Goal: Communication & Community: Answer question/provide support

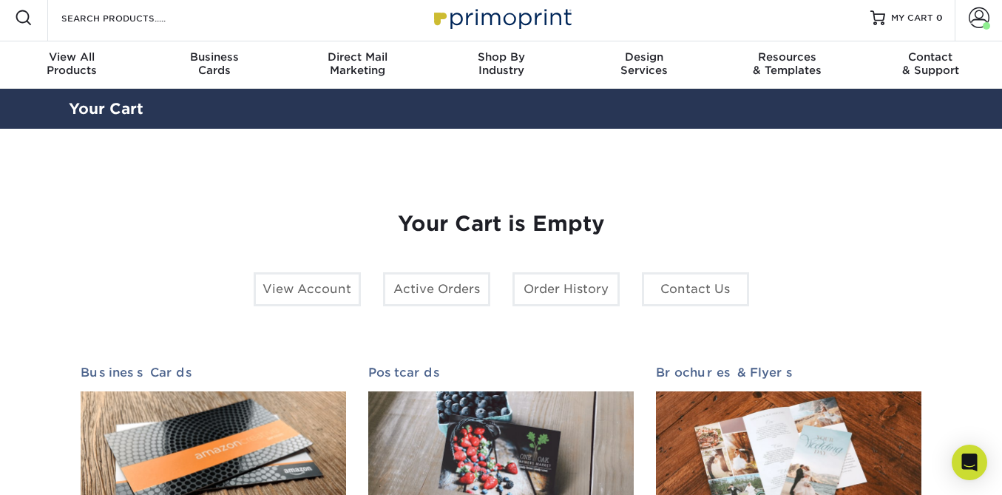
scroll to position [10, 0]
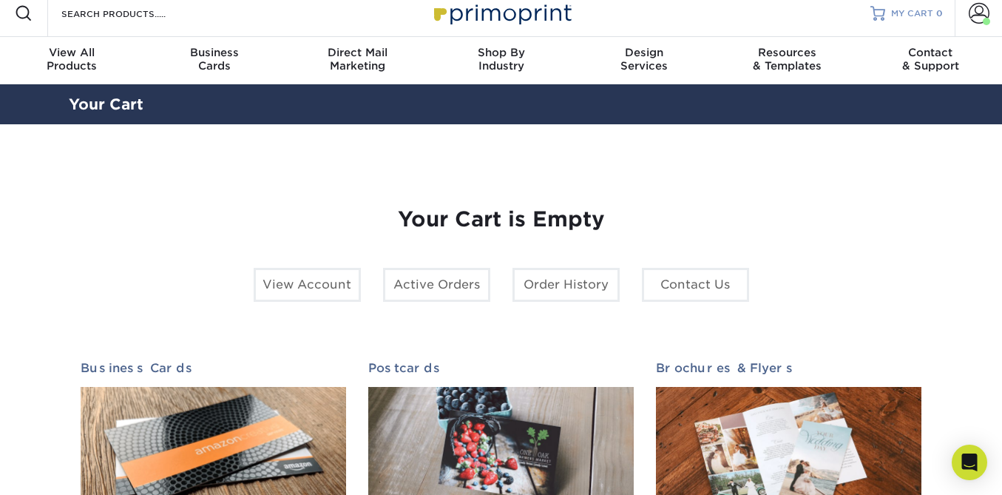
click at [897, 15] on span "MY CART" at bounding box center [912, 13] width 42 height 13
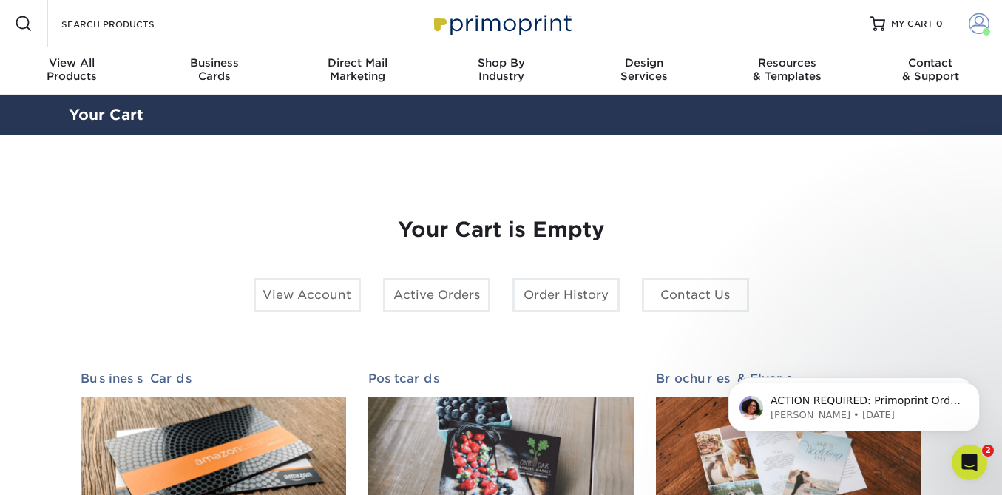
click at [979, 14] on span at bounding box center [979, 23] width 21 height 21
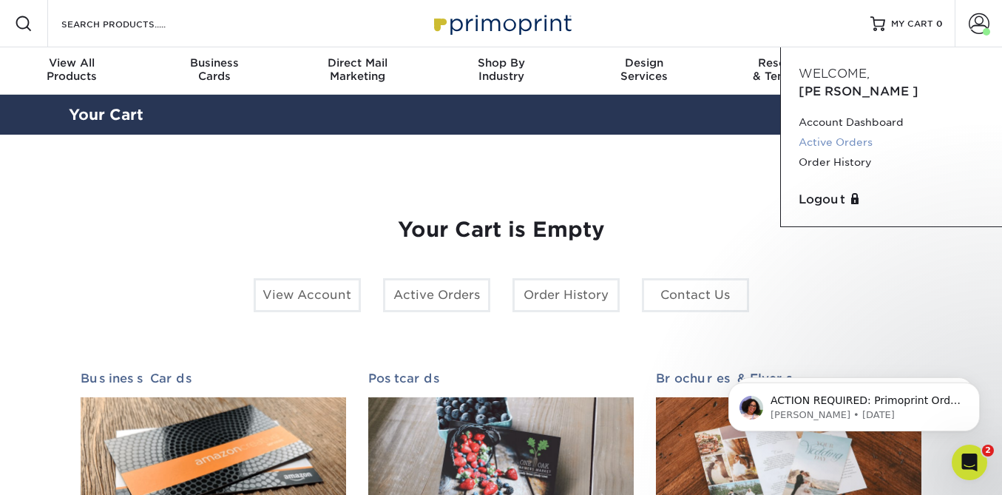
click at [842, 132] on link "Active Orders" at bounding box center [892, 142] width 186 height 20
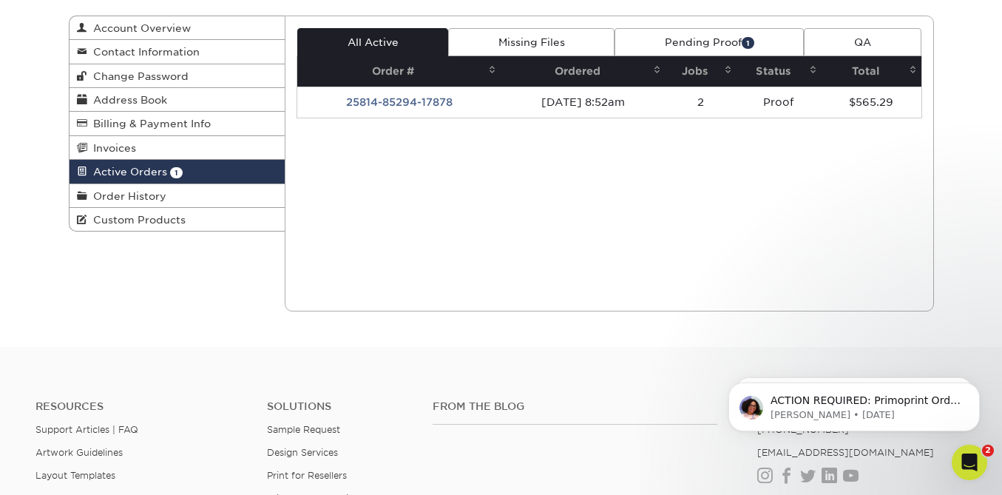
scroll to position [115, 0]
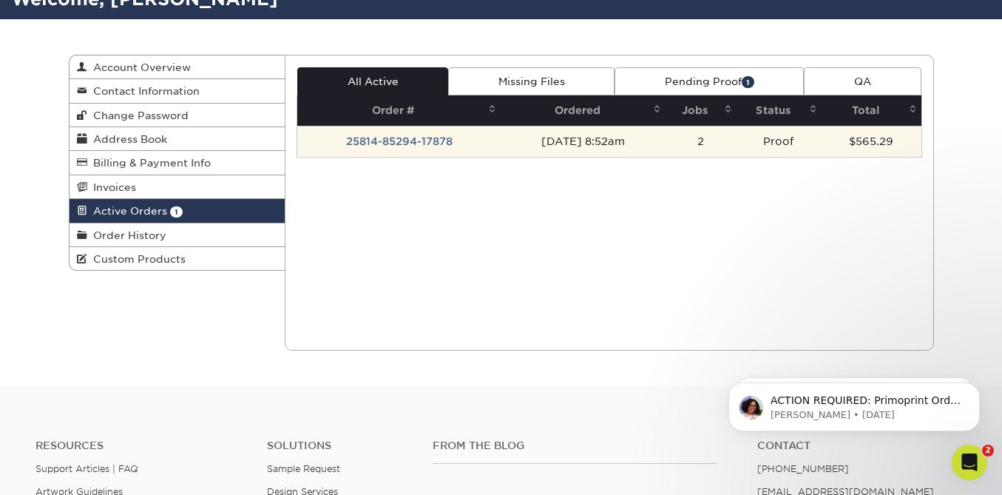
click at [413, 145] on td "25814-85294-17878" at bounding box center [398, 141] width 203 height 31
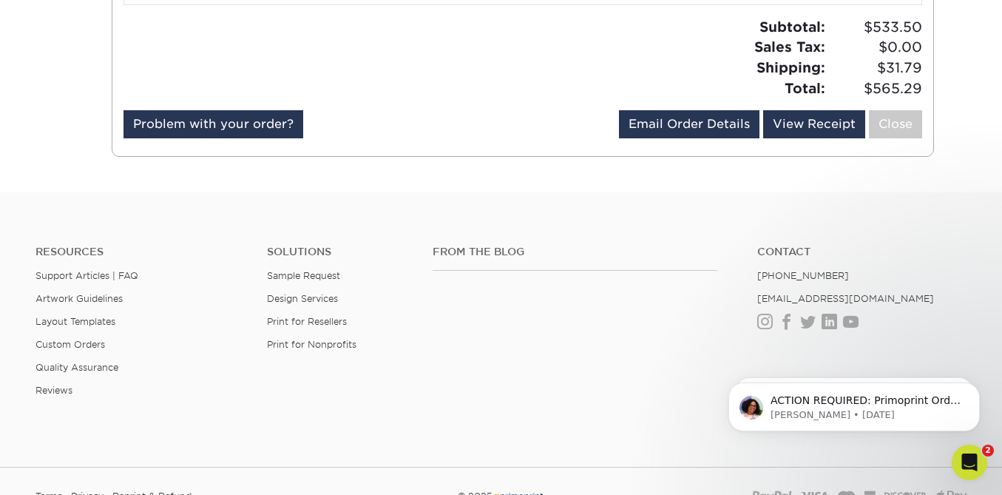
scroll to position [404, 0]
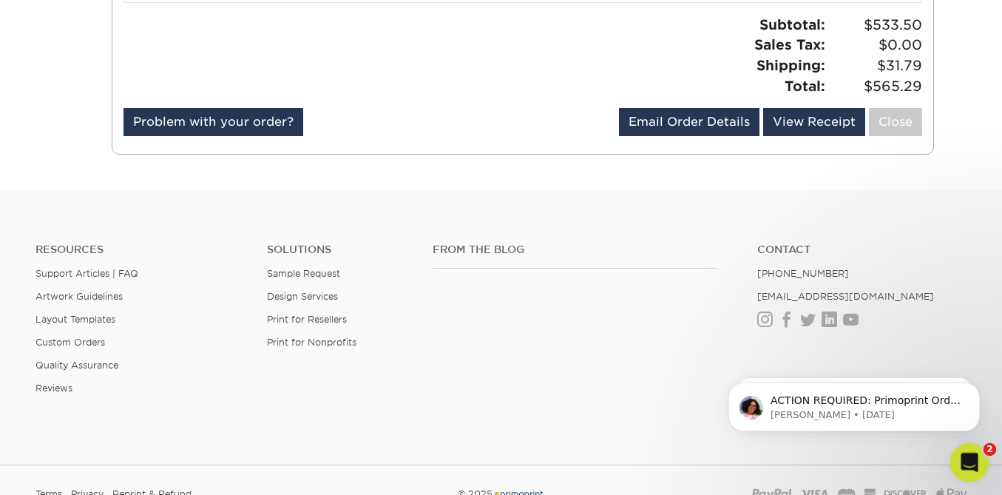
click at [976, 460] on icon "Open Intercom Messenger" at bounding box center [968, 460] width 24 height 24
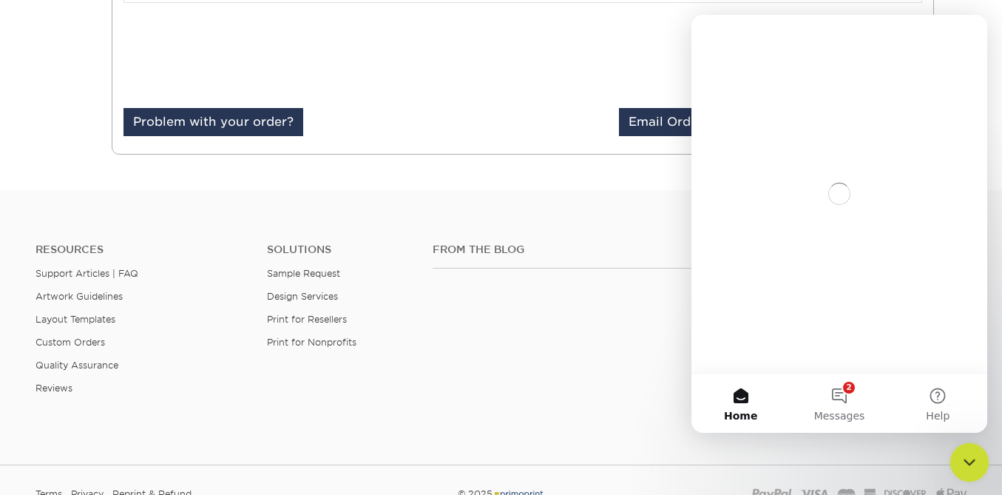
scroll to position [0, 0]
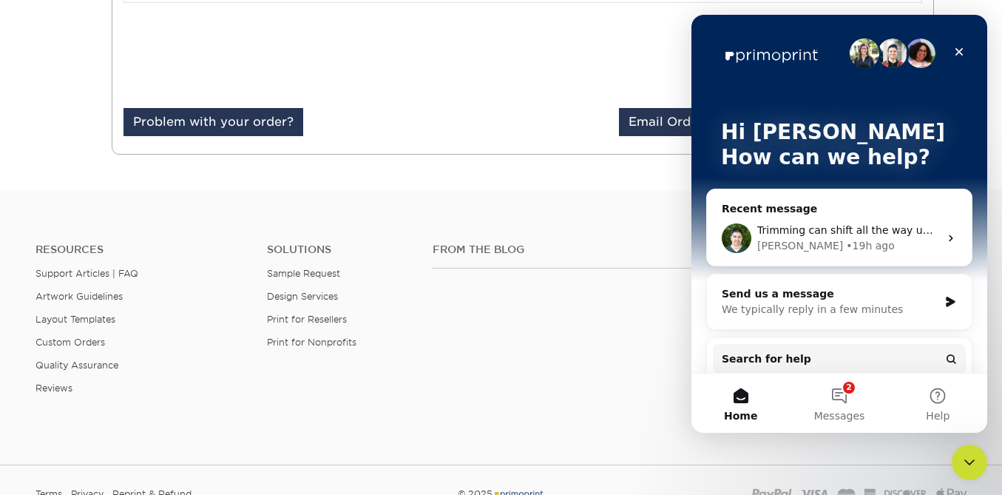
click at [846, 242] on div "• 19h ago" at bounding box center [870, 246] width 48 height 16
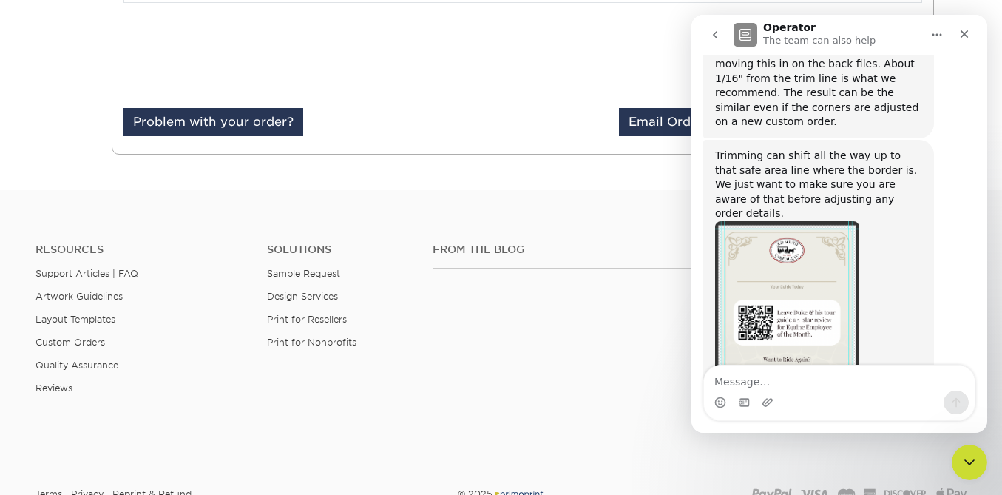
scroll to position [1573, 0]
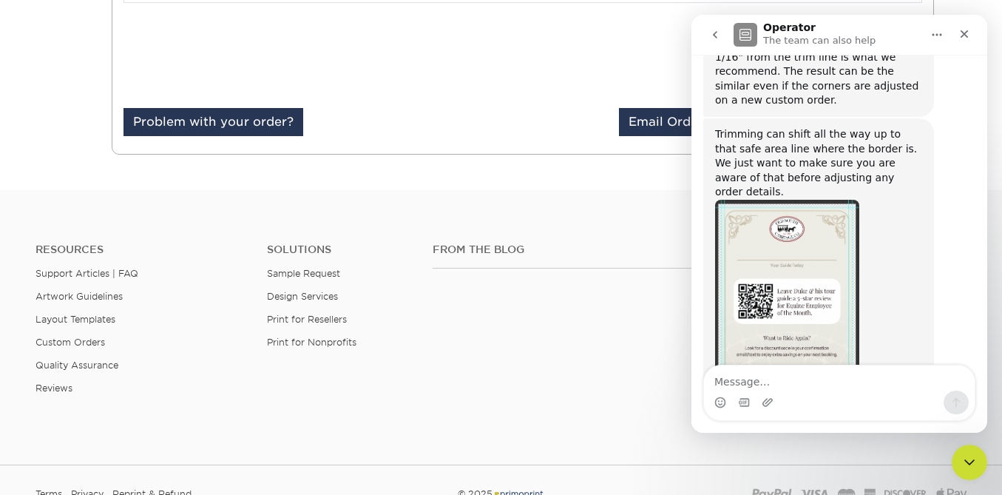
click at [775, 381] on textarea "Message…" at bounding box center [839, 377] width 271 height 25
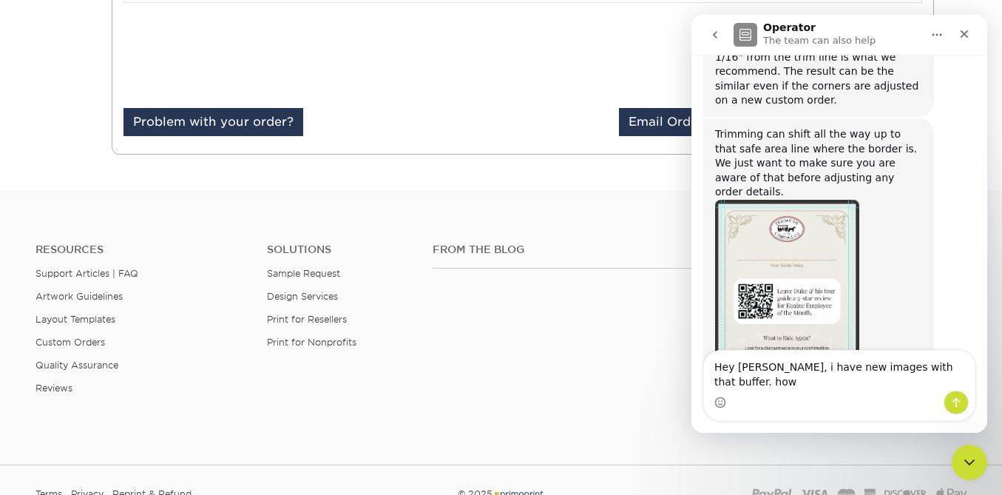
scroll to position [1588, 0]
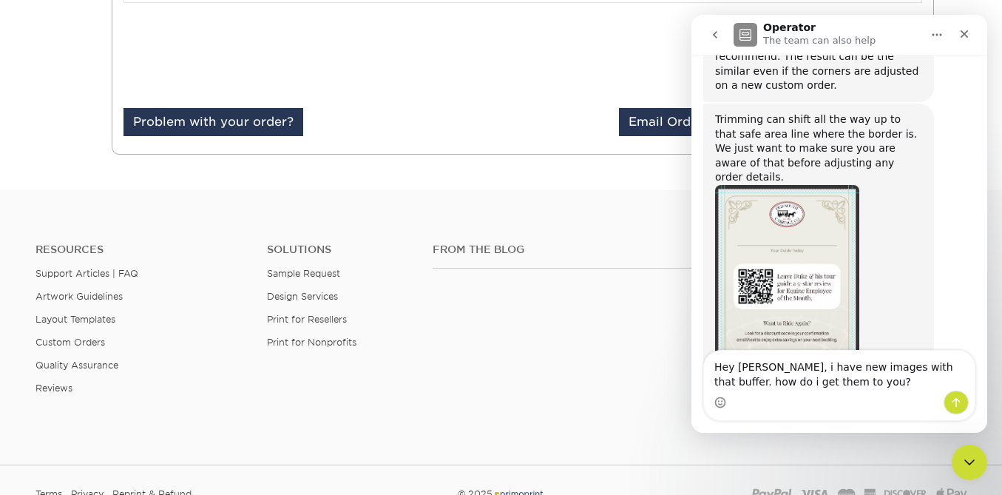
type textarea "Hey Matthew, i have new images with that buffer. how do i get them to you?"
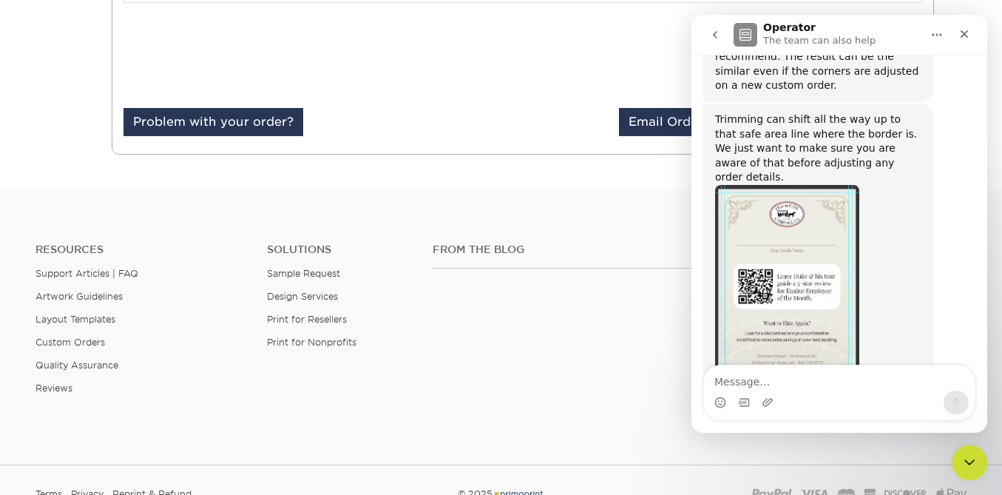
scroll to position [1652, 0]
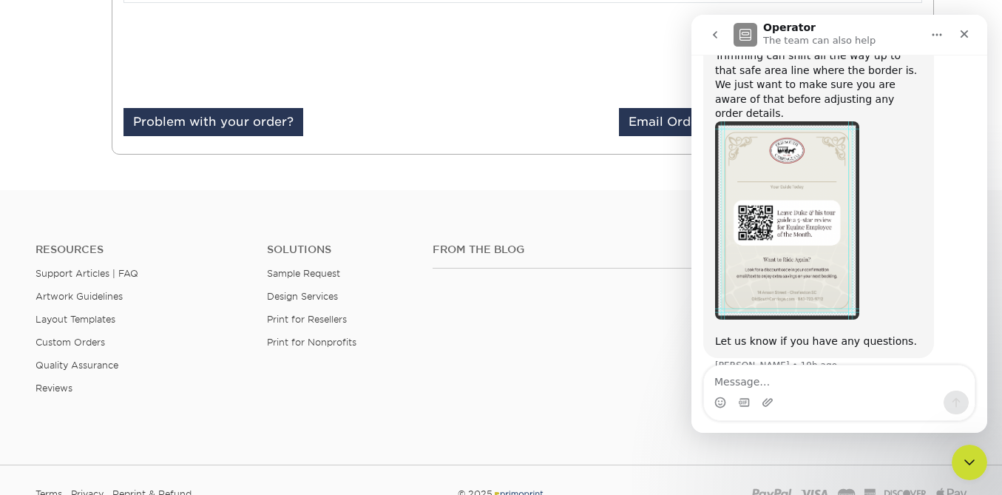
click at [826, 44] on p "The team can also help" at bounding box center [819, 40] width 112 height 15
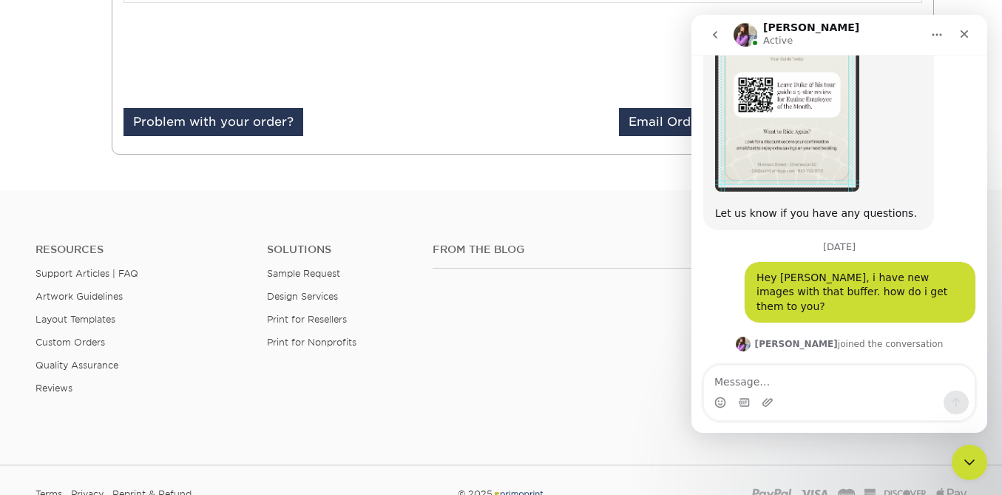
scroll to position [1778, 0]
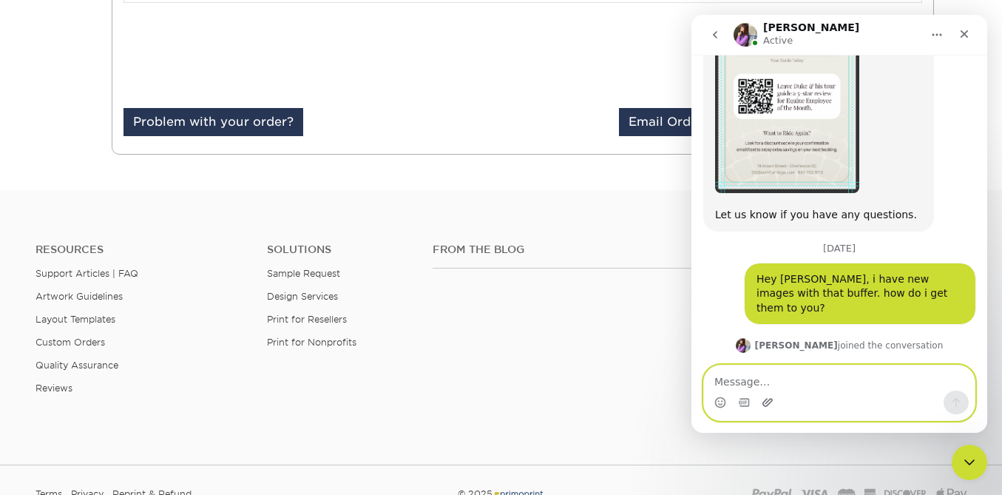
click at [769, 405] on icon "Upload attachment" at bounding box center [768, 402] width 12 height 12
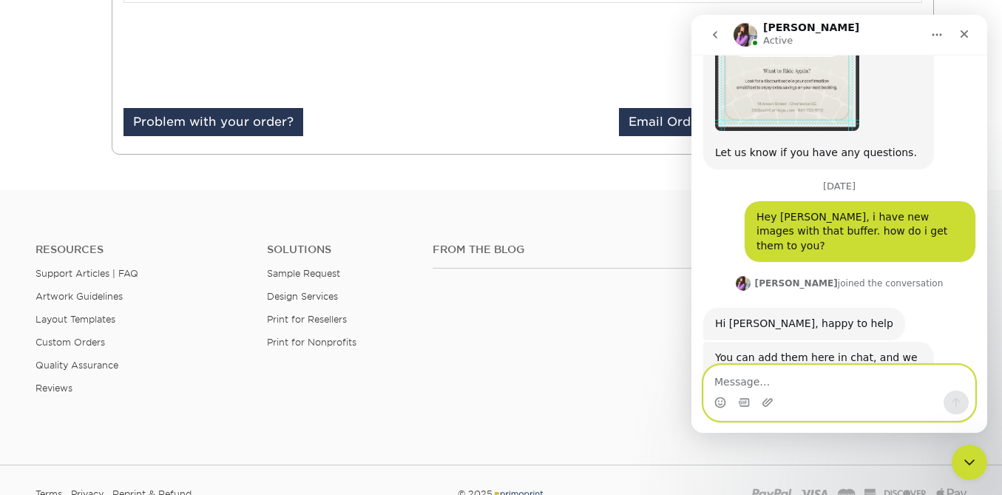
scroll to position [1860, 0]
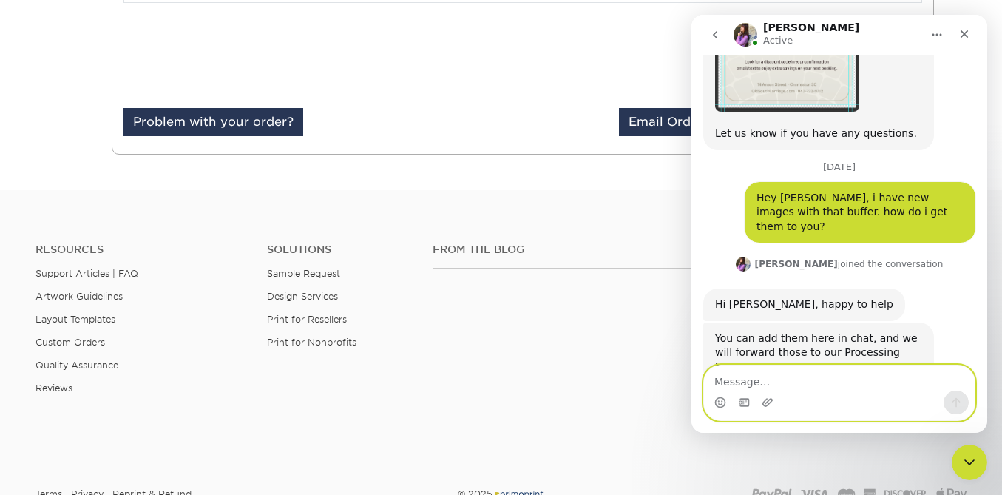
click at [774, 383] on textarea "Message…" at bounding box center [839, 377] width 271 height 25
type textarea "Duke is the 1500 cards one"
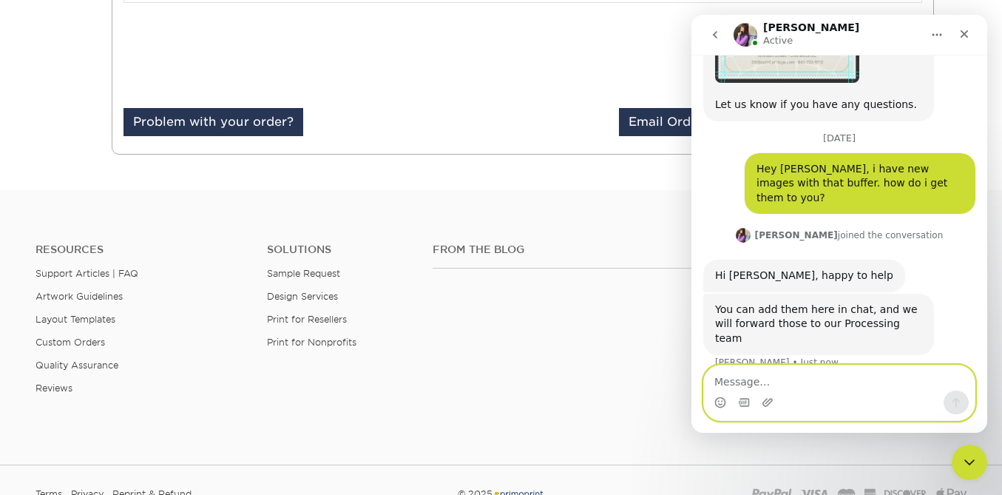
scroll to position [1894, 0]
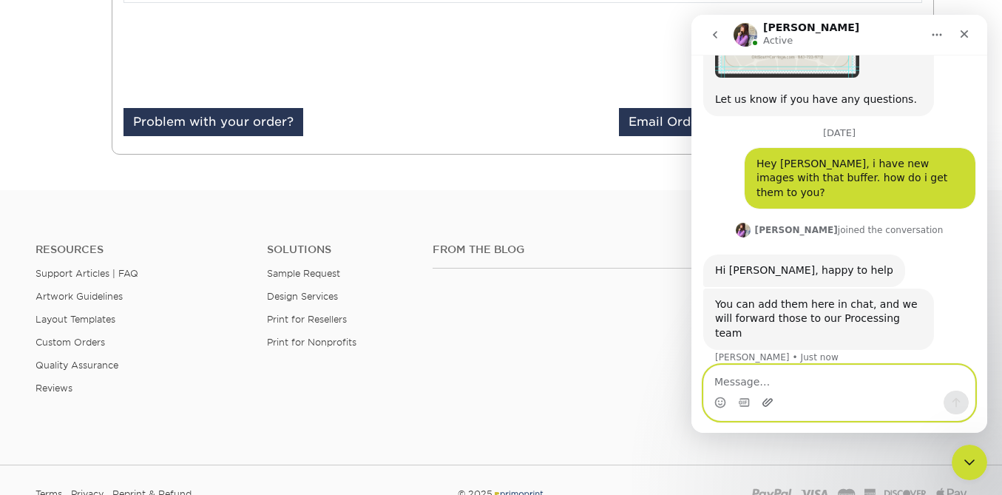
click at [766, 401] on icon "Upload attachment" at bounding box center [768, 402] width 12 height 12
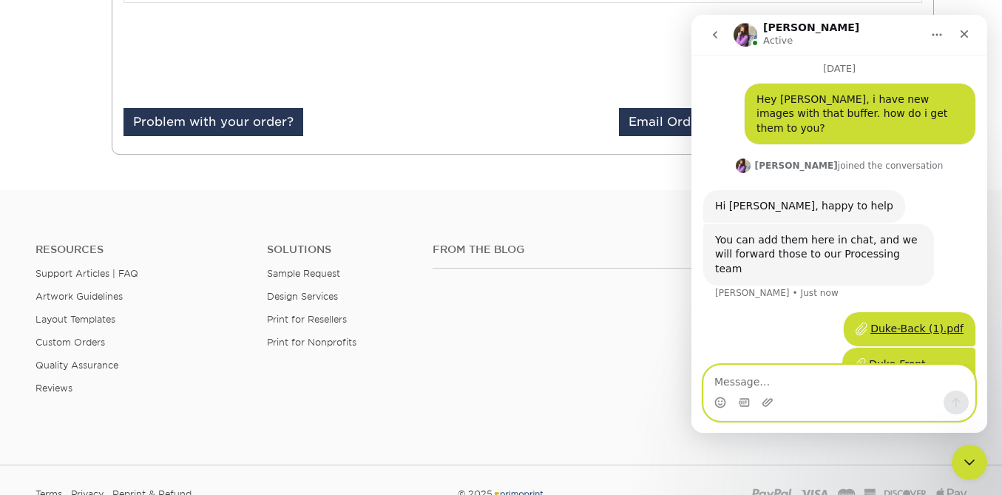
scroll to position [1965, 0]
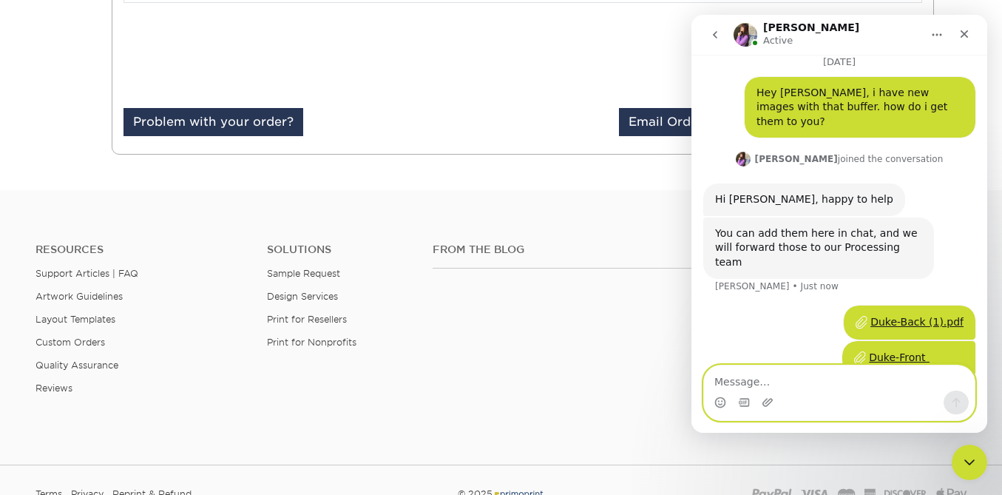
click at [764, 374] on textarea "Message…" at bounding box center [839, 377] width 271 height 25
type textarea "Griffin is the 5000 card one"
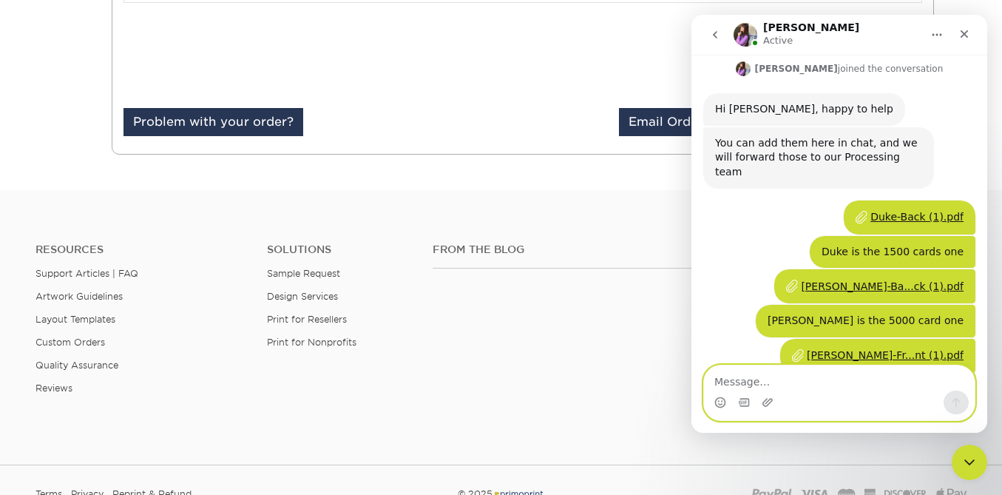
scroll to position [2071, 0]
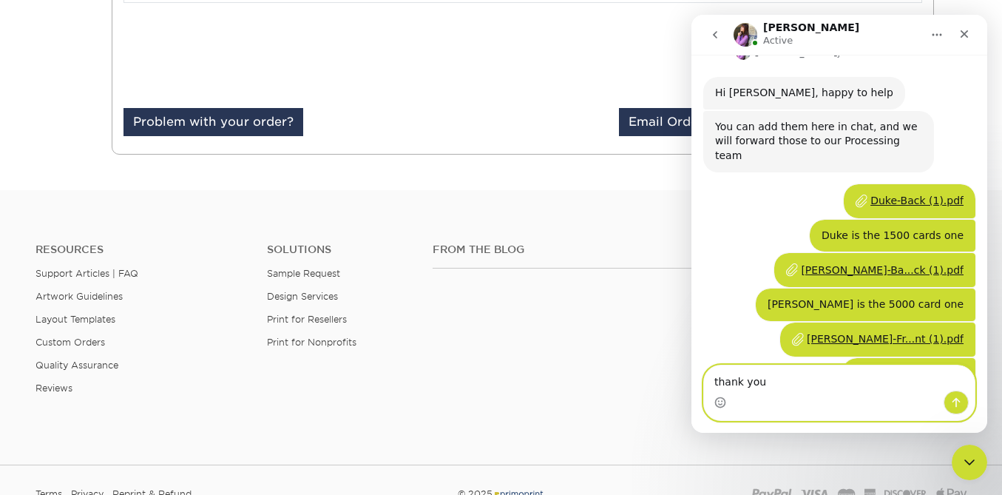
type textarea "thank you"
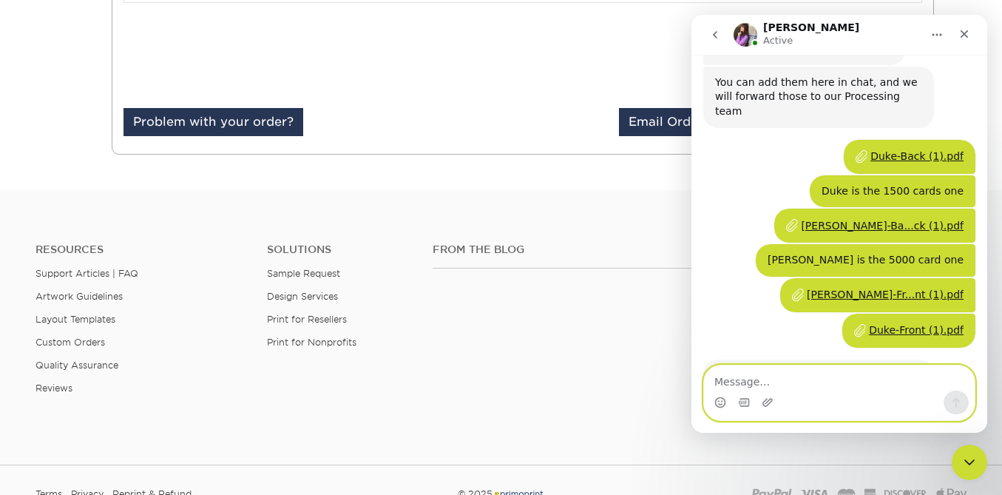
scroll to position [2173, 0]
